Goal: Task Accomplishment & Management: Use online tool/utility

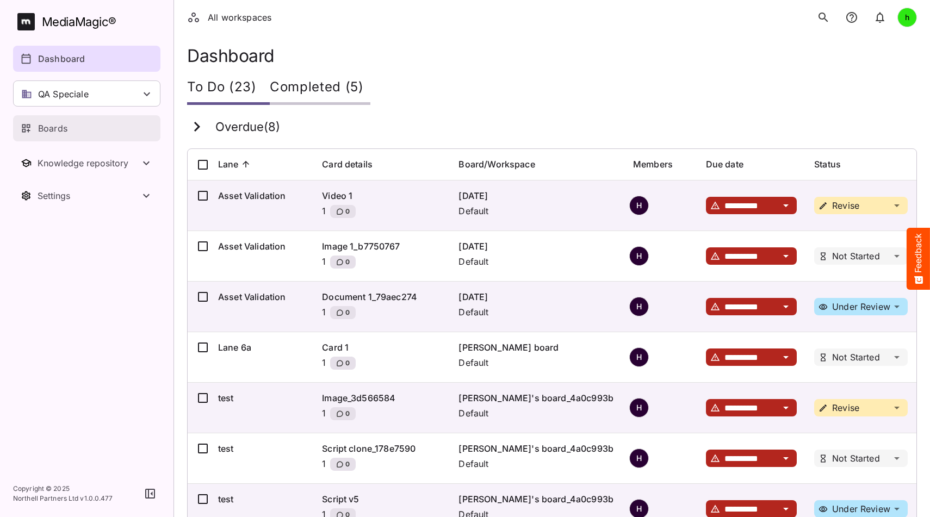
click at [86, 126] on div "Boards" at bounding box center [87, 128] width 133 height 13
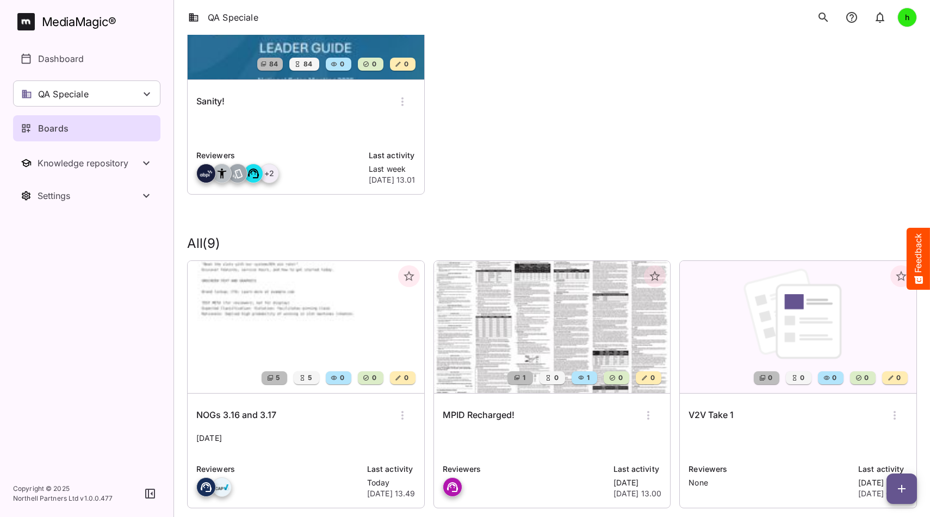
scroll to position [177, 0]
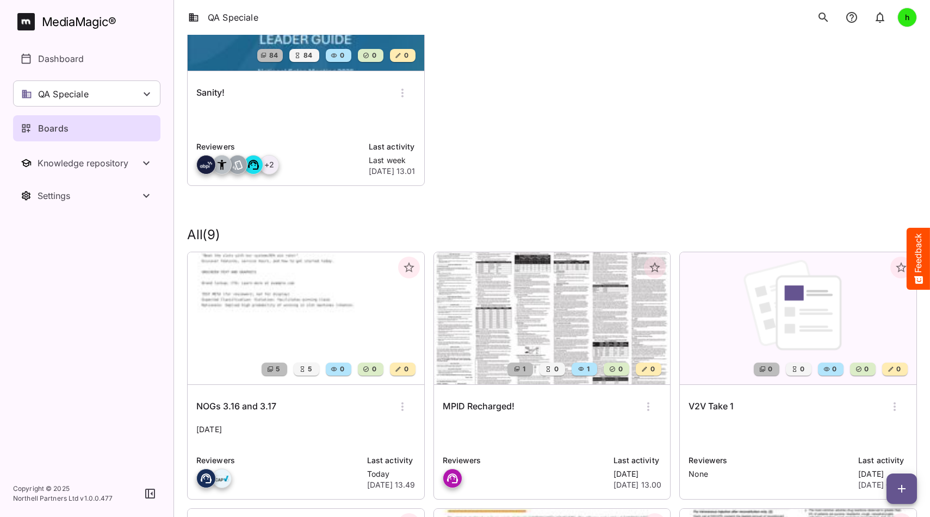
click at [413, 264] on icon "button" at bounding box center [408, 267] width 13 height 13
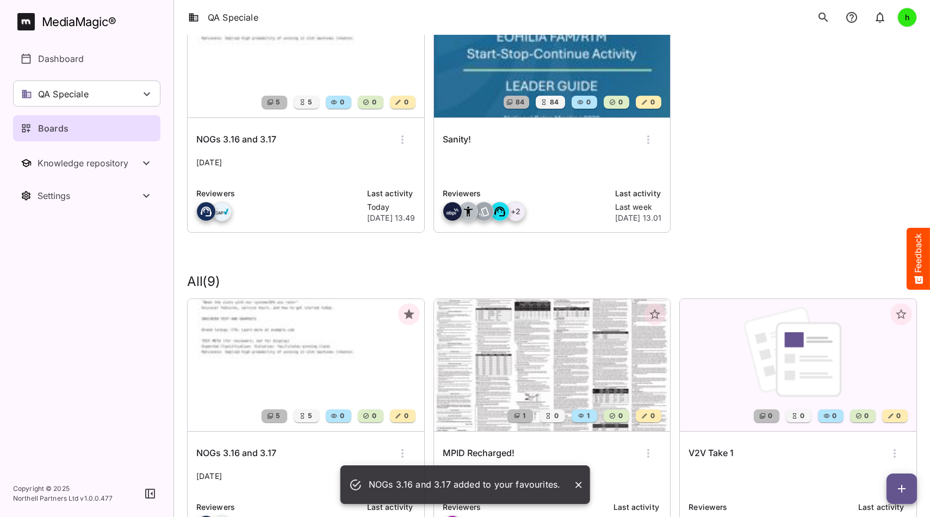
scroll to position [126, 0]
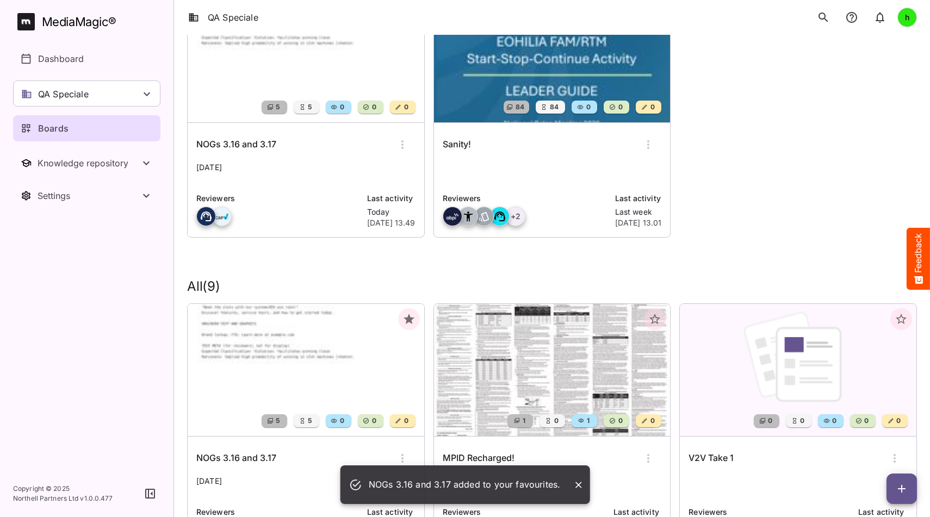
click at [285, 150] on div "NOGs 3.16 and 3.17" at bounding box center [305, 145] width 219 height 26
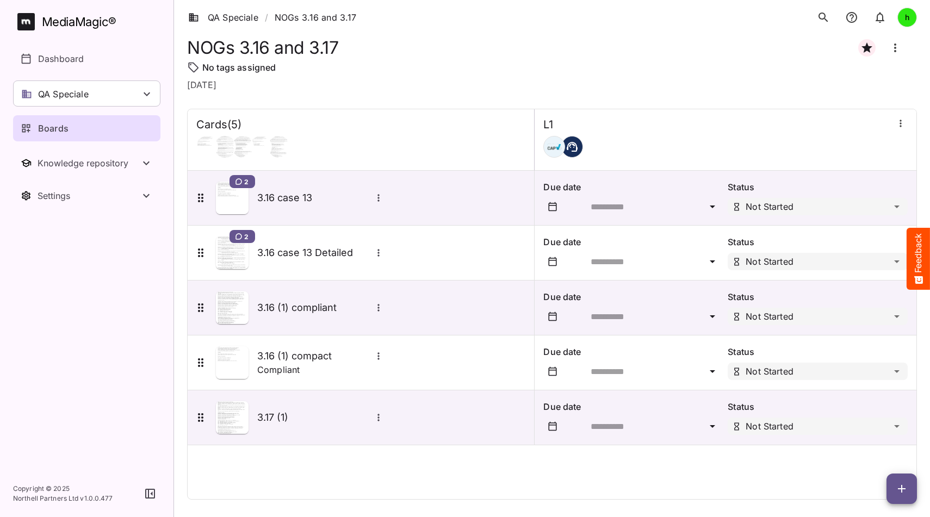
click at [907, 489] on icon "button" at bounding box center [901, 488] width 13 height 13
click at [866, 423] on p "Add new card" at bounding box center [874, 419] width 59 height 13
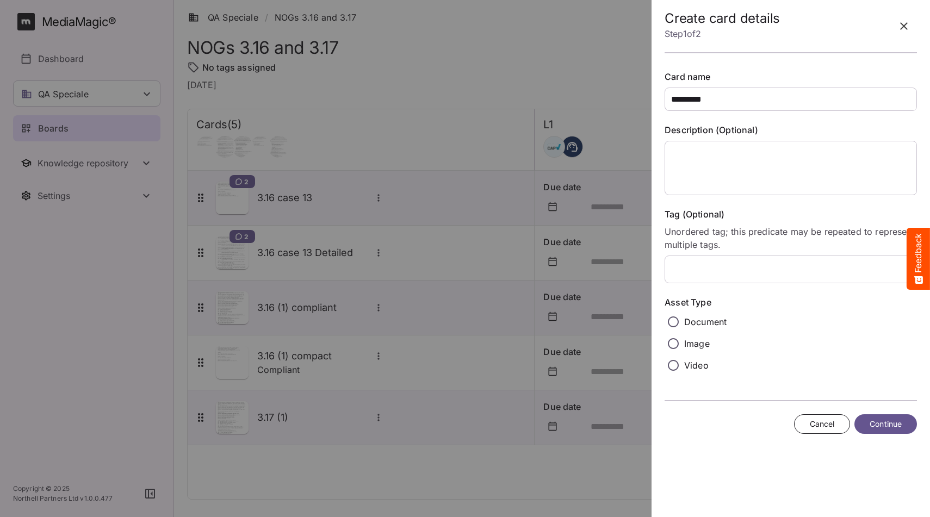
type input "*********"
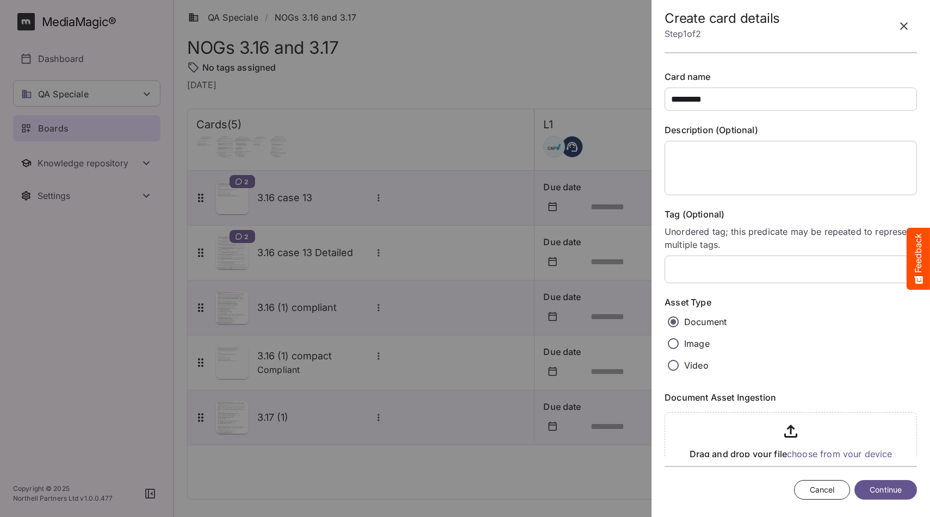
scroll to position [45, 0]
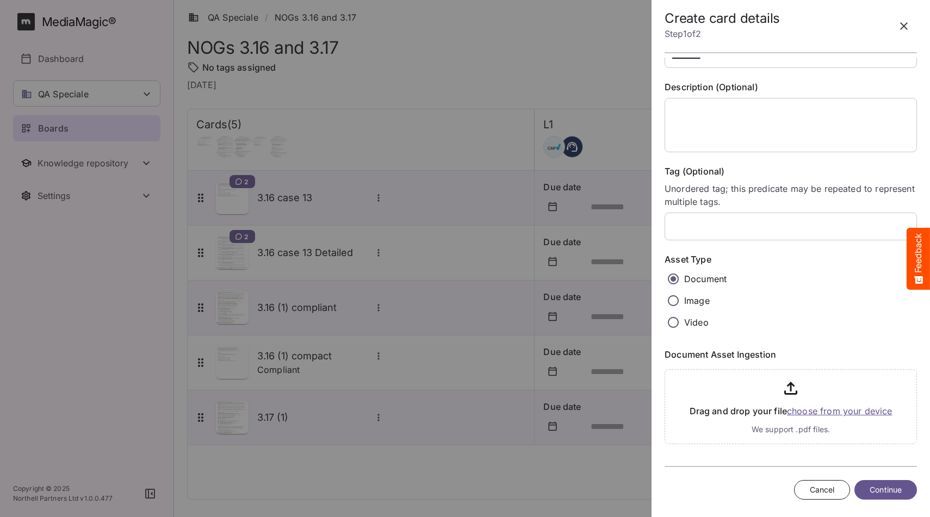
click at [814, 413] on input "file" at bounding box center [791, 404] width 252 height 79
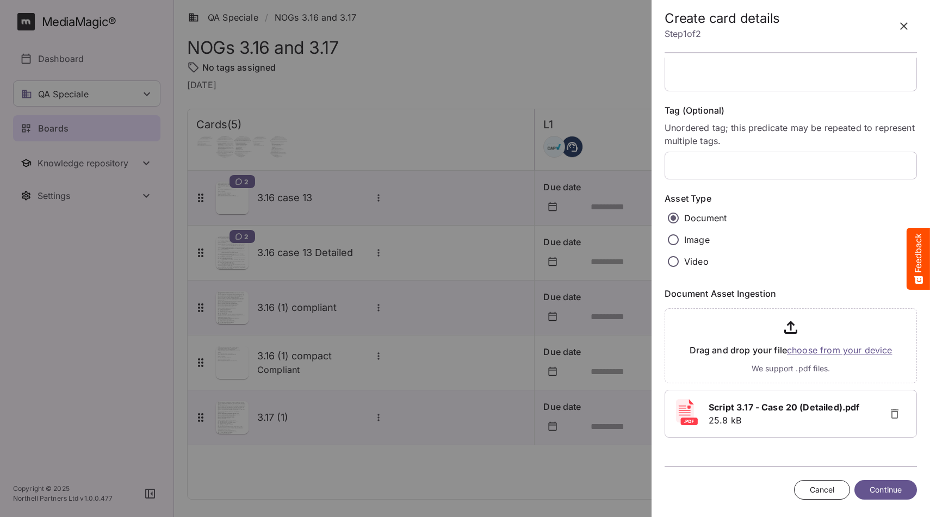
click at [885, 488] on span "Continue" at bounding box center [886, 491] width 32 height 14
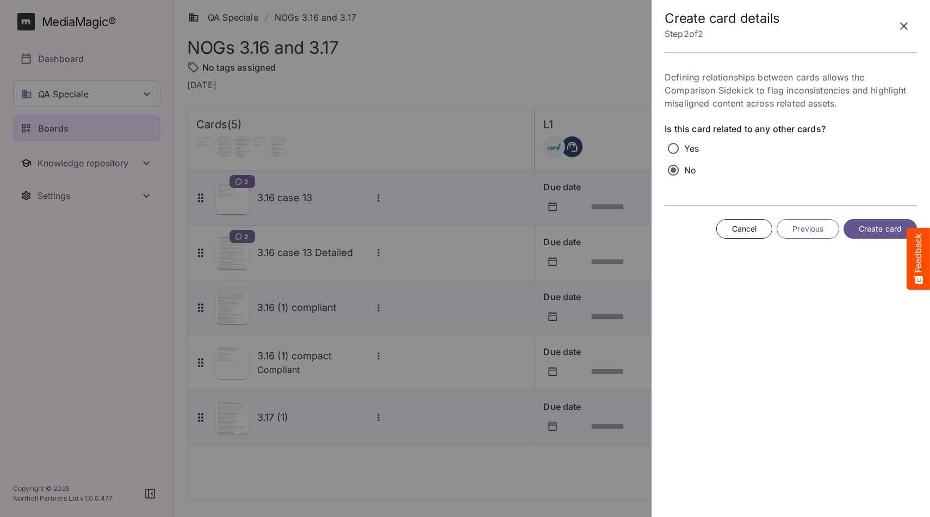
scroll to position [0, 0]
click at [877, 232] on span "Create card" at bounding box center [880, 229] width 43 height 14
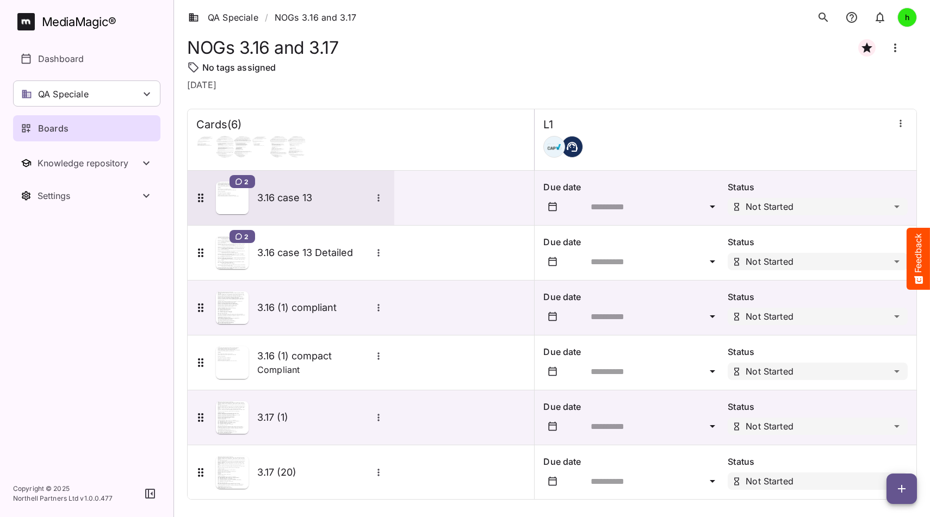
scroll to position [10, 0]
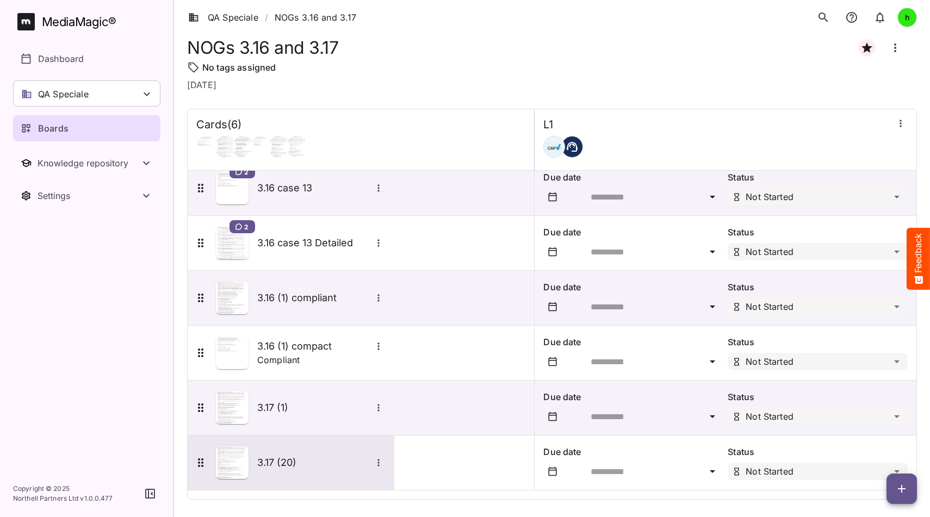
click at [307, 457] on h5 "3.17 (20)" at bounding box center [314, 462] width 114 height 13
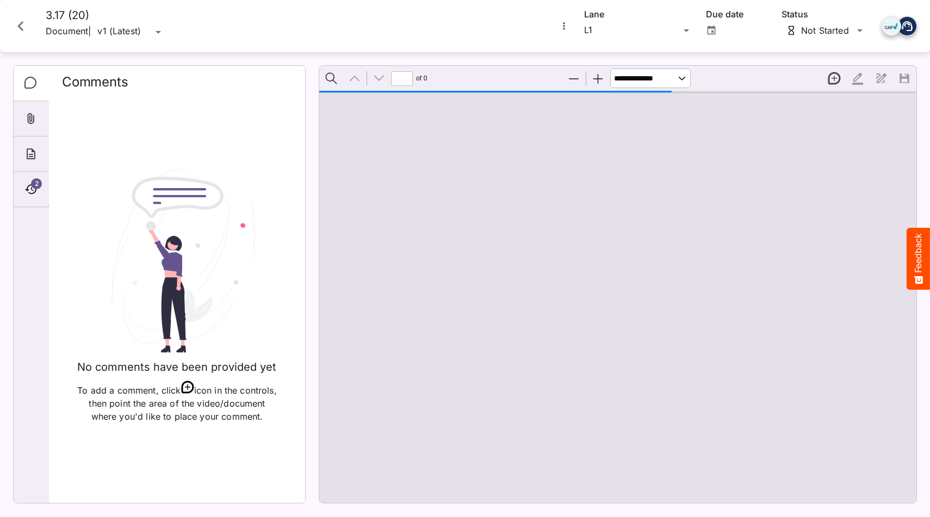
type input "*"
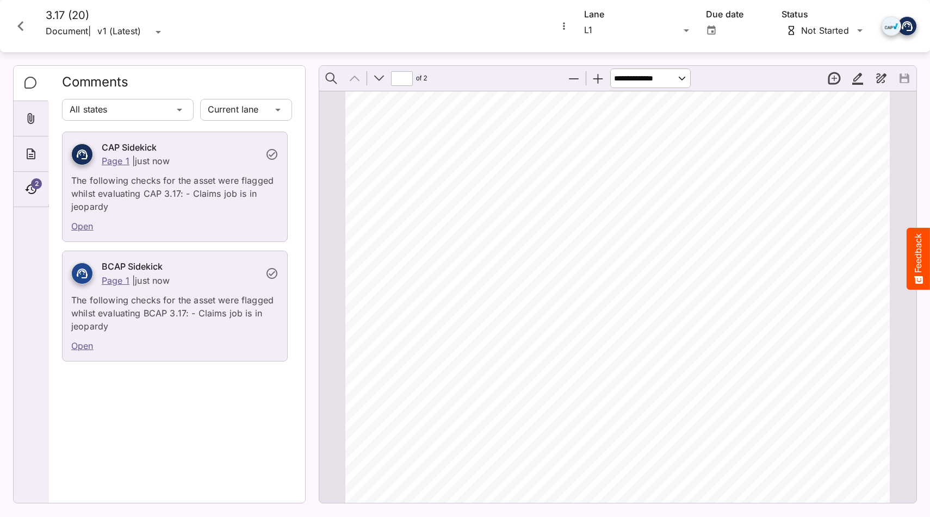
click at [85, 346] on link "Open" at bounding box center [82, 345] width 22 height 11
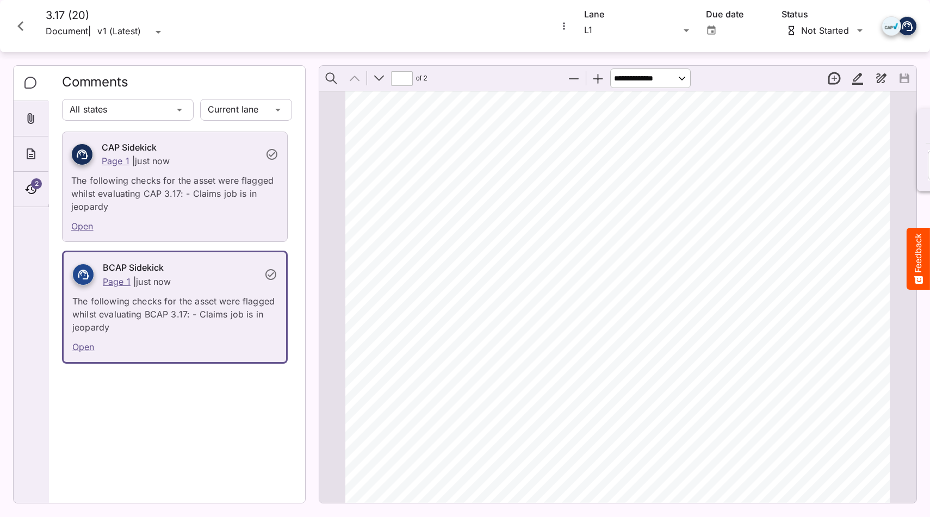
scroll to position [6, 0]
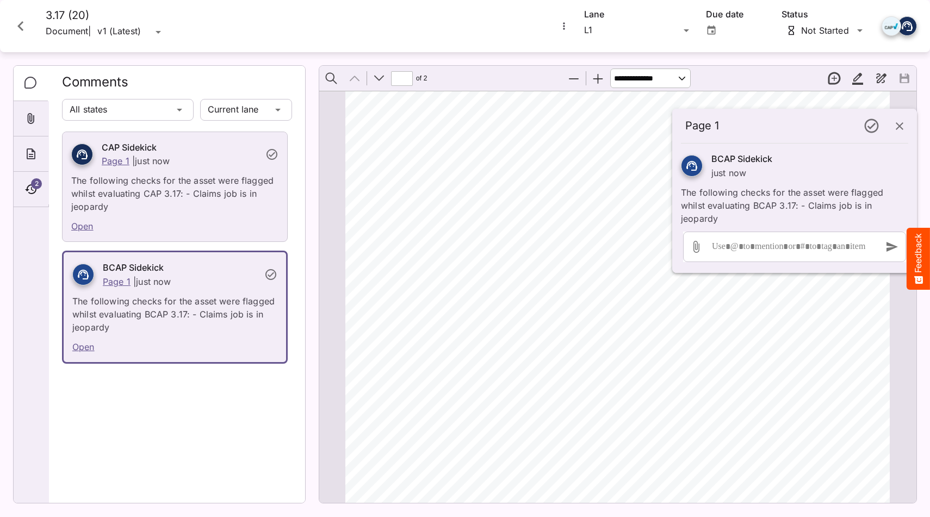
click at [900, 131] on icon "button" at bounding box center [899, 126] width 13 height 13
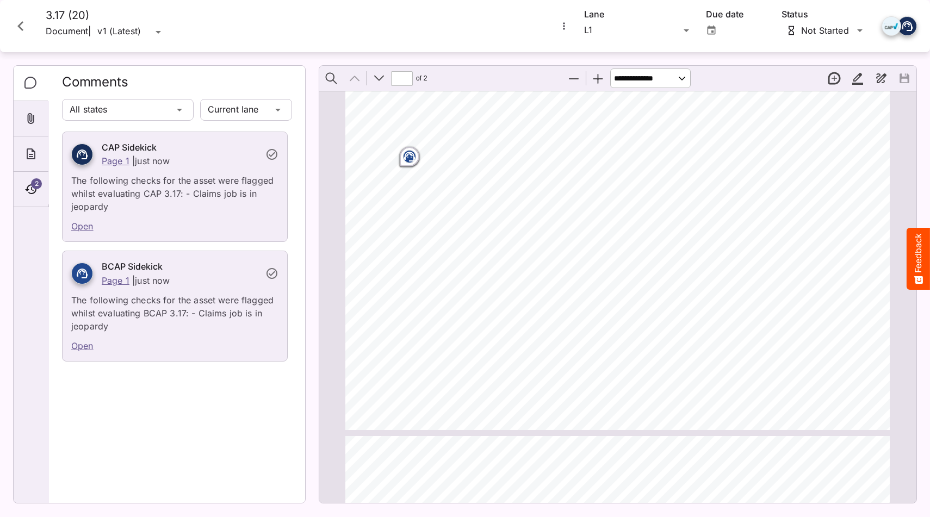
scroll to position [394, 0]
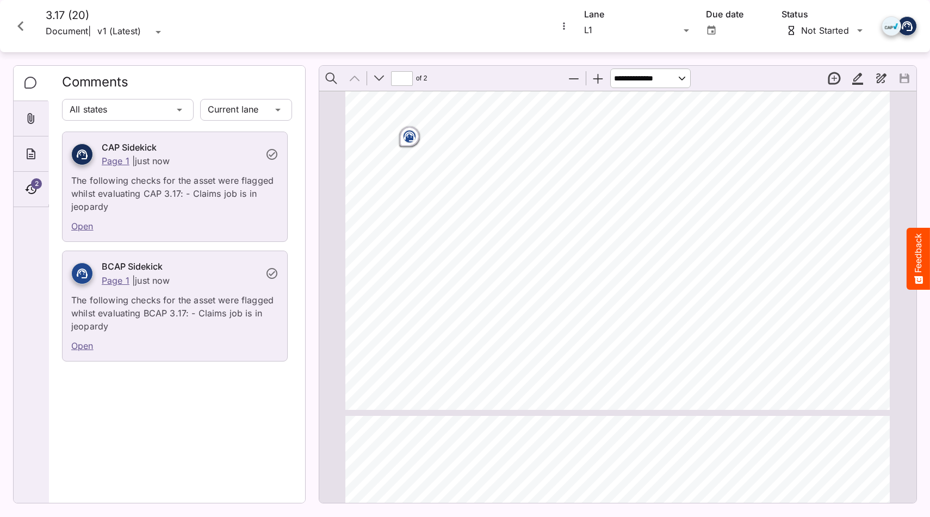
click at [27, 18] on icon "Close card" at bounding box center [21, 26] width 20 height 20
